Goal: Transaction & Acquisition: Book appointment/travel/reservation

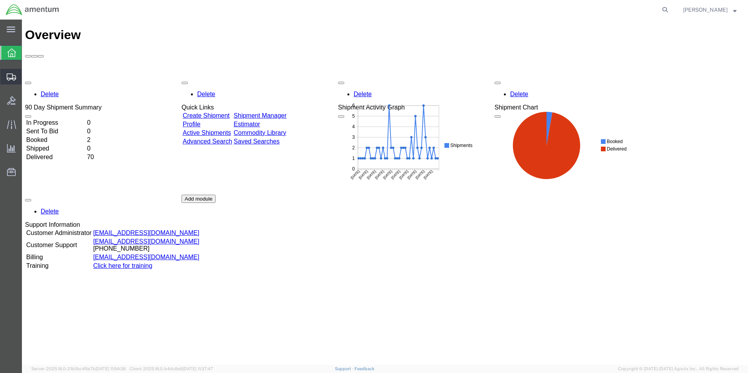
click at [11, 76] on icon at bounding box center [11, 77] width 9 height 7
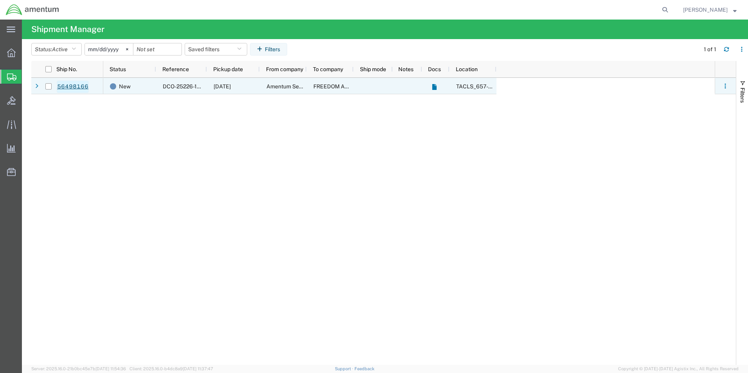
click at [70, 86] on link "56498166" at bounding box center [73, 87] width 32 height 13
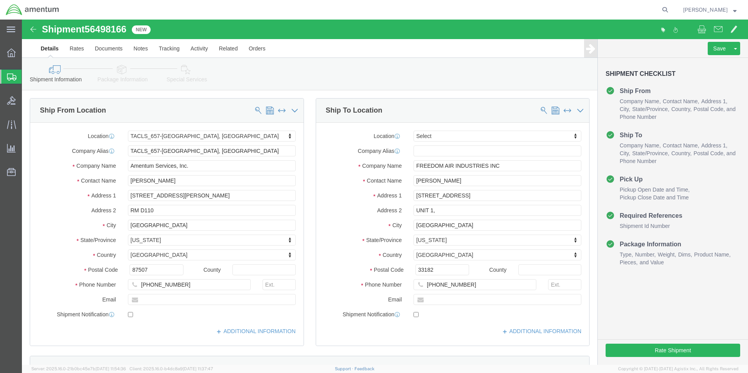
select select "42728"
select select
click button "Rate Shipment"
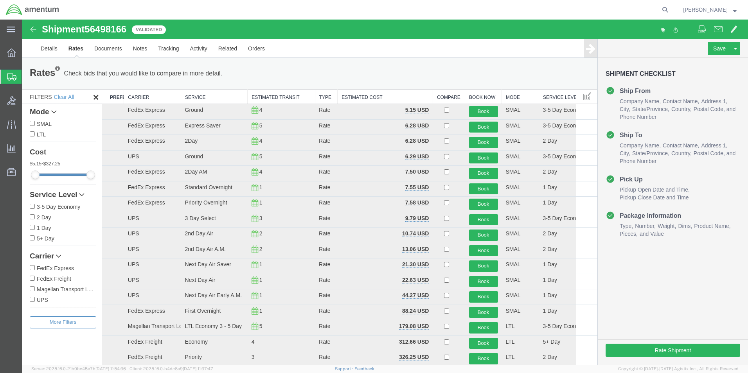
click at [65, 267] on label "FedEx Express" at bounding box center [63, 268] width 67 height 9
click at [35, 267] on input "FedEx Express" at bounding box center [32, 267] width 5 height 5
checkbox input "true"
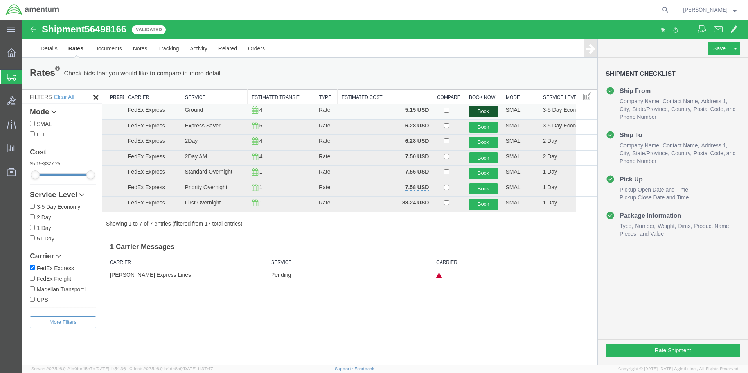
click at [483, 110] on button "Book" at bounding box center [483, 111] width 29 height 11
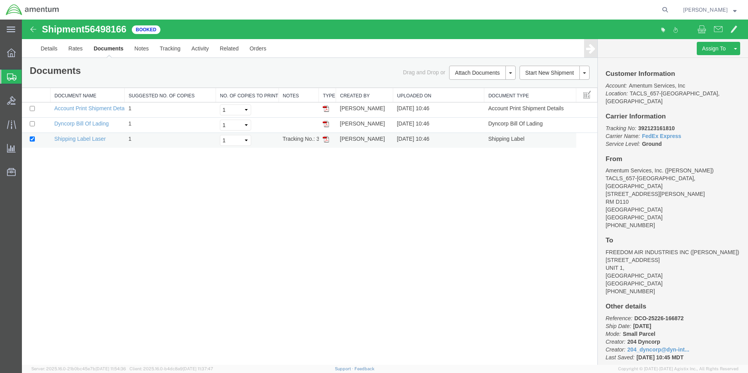
click at [325, 141] on img at bounding box center [326, 139] width 6 height 6
click at [7, 80] on icon at bounding box center [11, 77] width 9 height 7
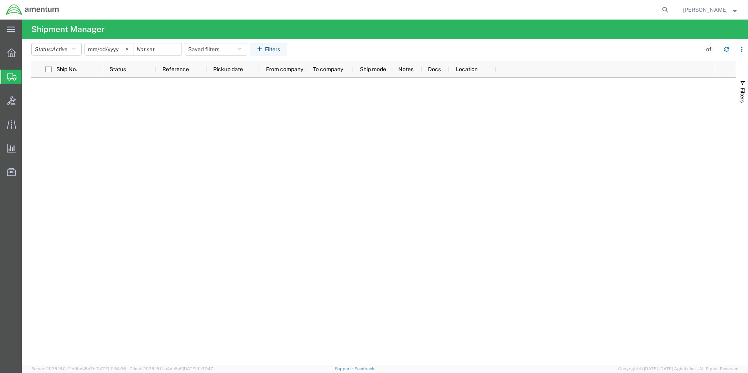
click at [142, 115] on div at bounding box center [409, 221] width 612 height 287
click at [76, 49] on icon "button" at bounding box center [74, 49] width 4 height 5
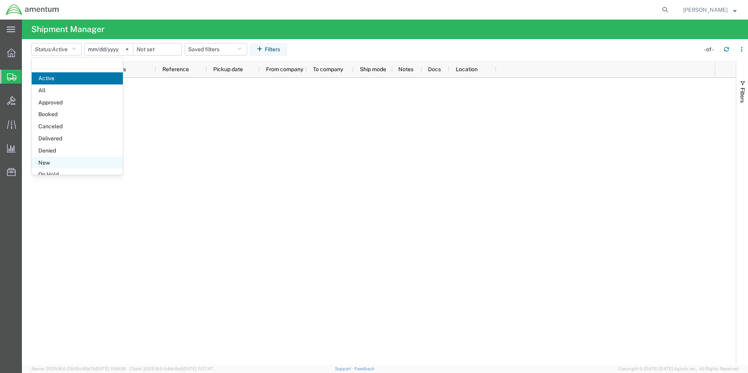
click at [60, 161] on span "New" at bounding box center [77, 163] width 91 height 12
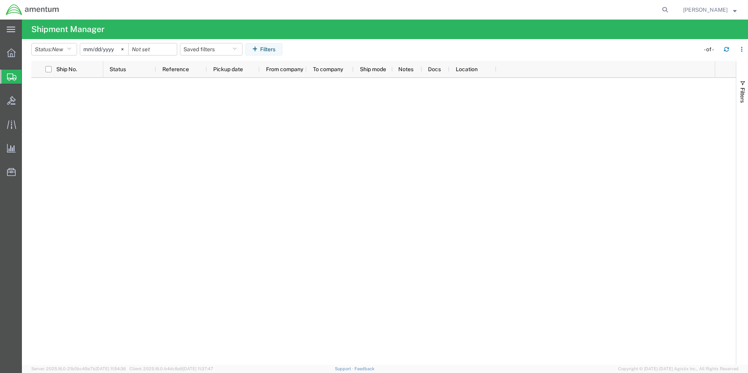
click at [0, 0] on span "Shipment Manager" at bounding box center [0, 0] width 0 height 0
click at [131, 99] on div at bounding box center [409, 221] width 612 height 287
click at [13, 77] on icon at bounding box center [11, 77] width 9 height 7
click at [0, 0] on span "Shipment Manager" at bounding box center [0, 0] width 0 height 0
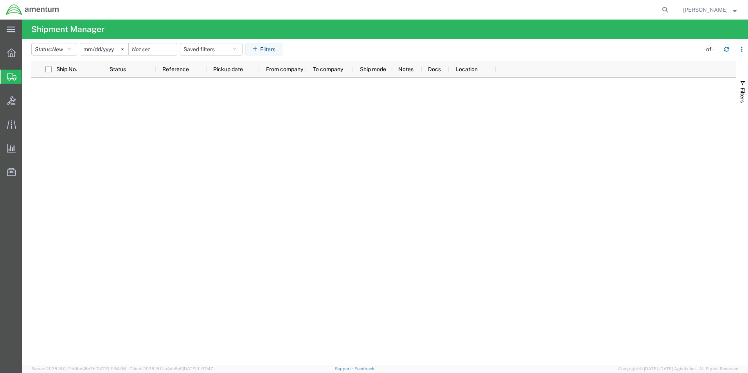
click at [163, 106] on div at bounding box center [409, 221] width 612 height 287
click at [71, 49] on icon "button" at bounding box center [69, 49] width 4 height 5
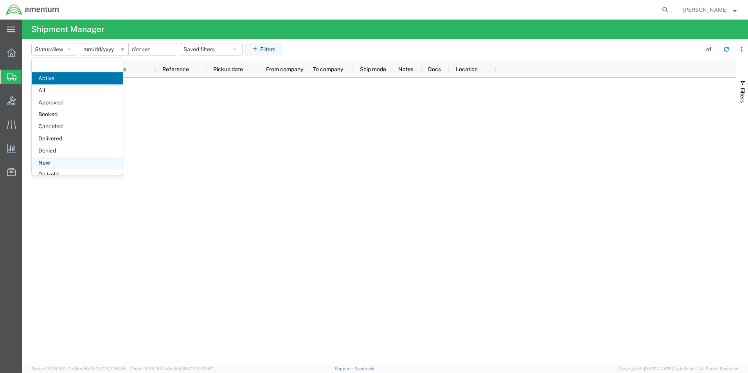
click at [54, 161] on span "New" at bounding box center [77, 163] width 91 height 12
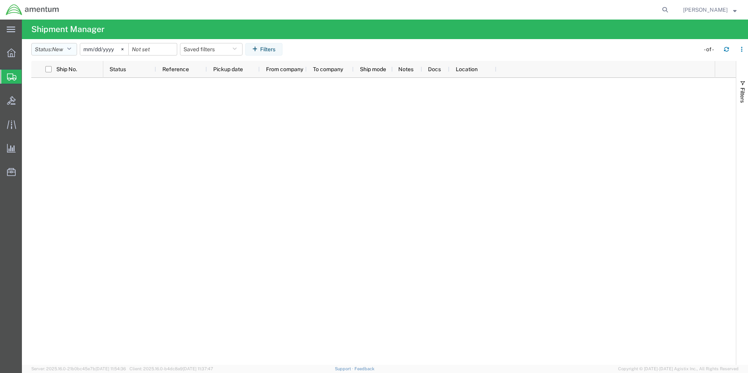
click at [71, 47] on icon "button" at bounding box center [69, 49] width 4 height 5
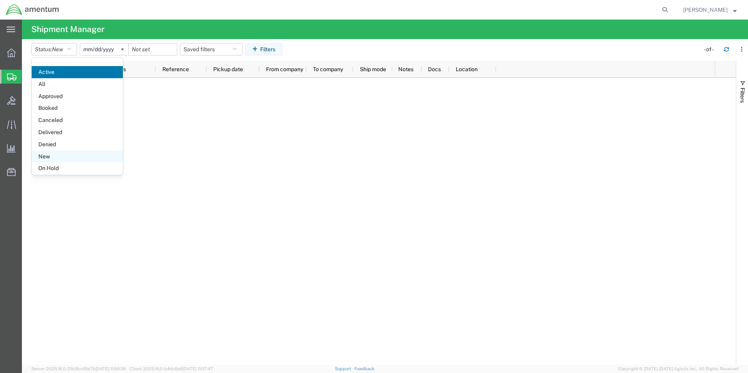
click at [64, 159] on span "New" at bounding box center [77, 157] width 91 height 12
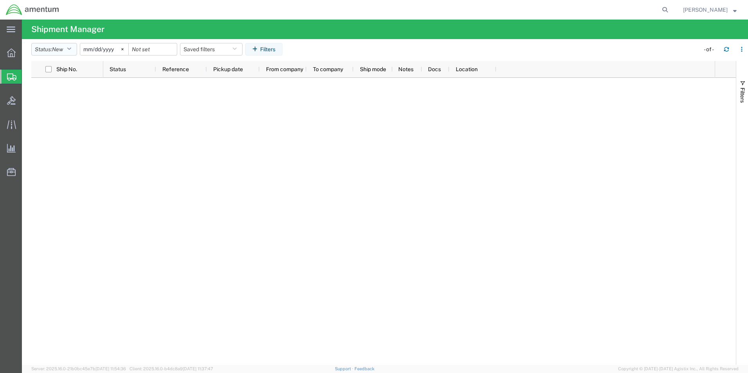
click at [71, 50] on icon "button" at bounding box center [69, 49] width 4 height 5
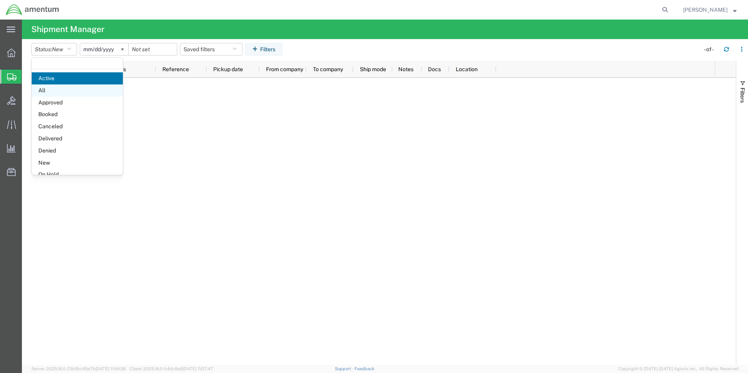
click at [60, 91] on span "All" at bounding box center [77, 91] width 91 height 12
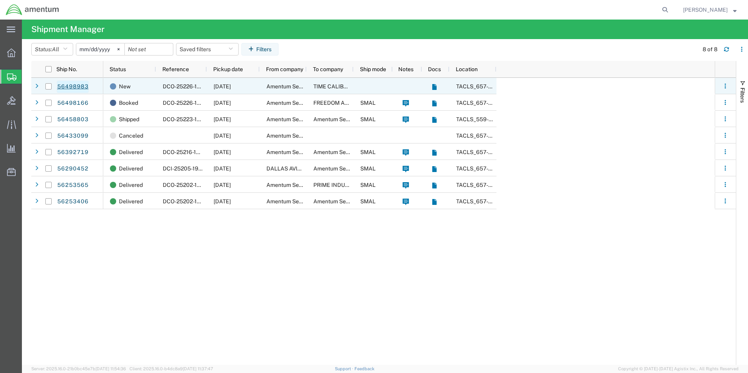
click at [66, 88] on link "56498983" at bounding box center [73, 87] width 32 height 13
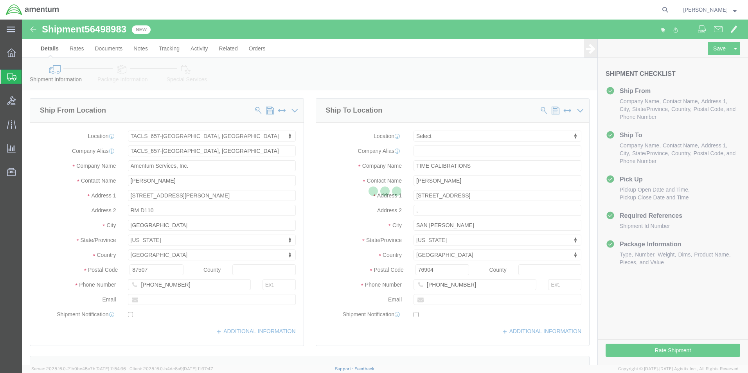
select select "42728"
select select
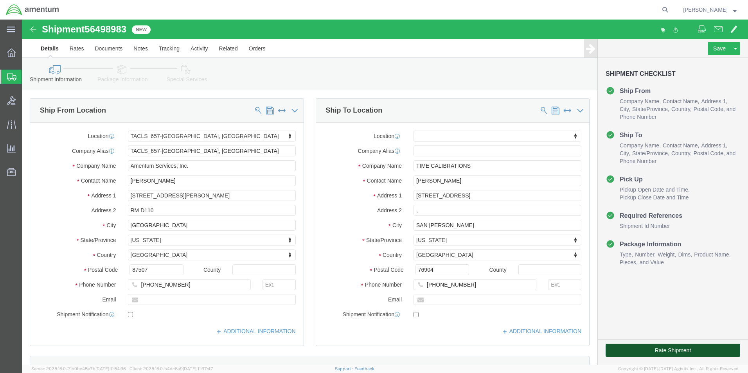
click button "Rate Shipment"
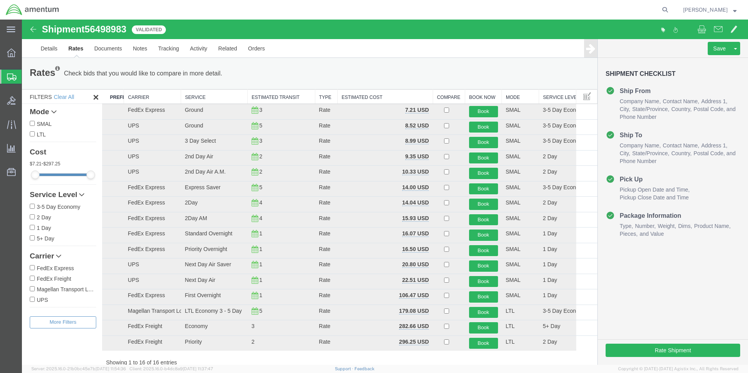
click at [69, 268] on label "FedEx Express" at bounding box center [63, 268] width 67 height 9
click at [35, 268] on input "FedEx Express" at bounding box center [32, 267] width 5 height 5
checkbox input "true"
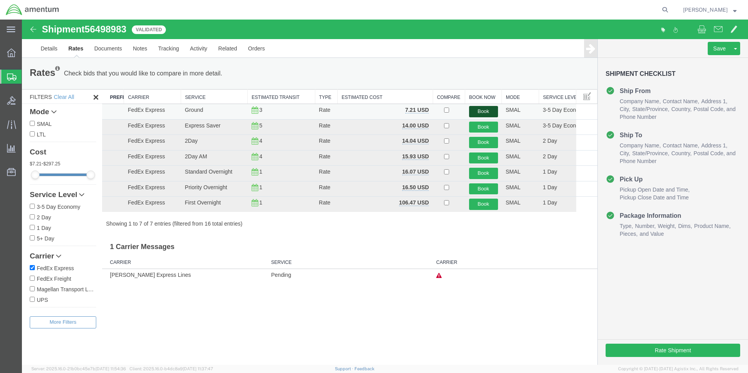
click at [478, 109] on button "Book" at bounding box center [483, 111] width 29 height 11
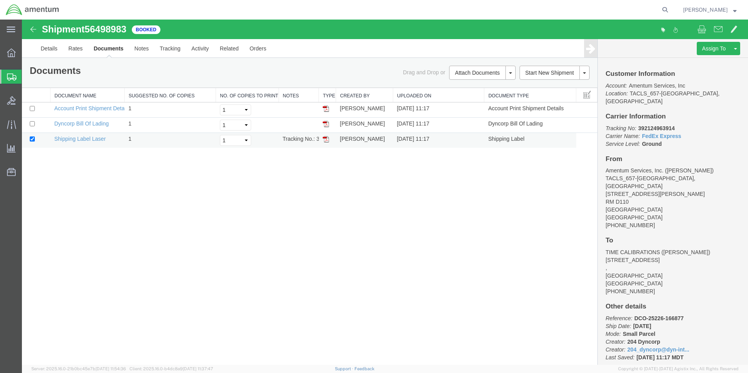
drag, startPoint x: 324, startPoint y: 142, endPoint x: 328, endPoint y: 142, distance: 4.7
click at [324, 142] on img at bounding box center [326, 139] width 6 height 6
